Goal: Find specific page/section: Find specific page/section

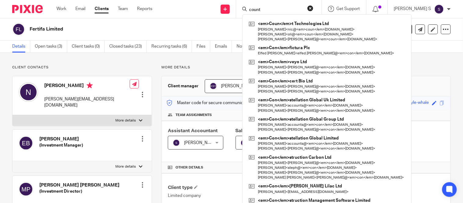
click at [297, 12] on input "count" at bounding box center [275, 9] width 55 height 5
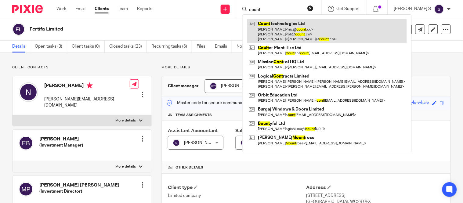
type input "count"
click at [295, 24] on link at bounding box center [326, 31] width 159 height 24
